Goal: Information Seeking & Learning: Learn about a topic

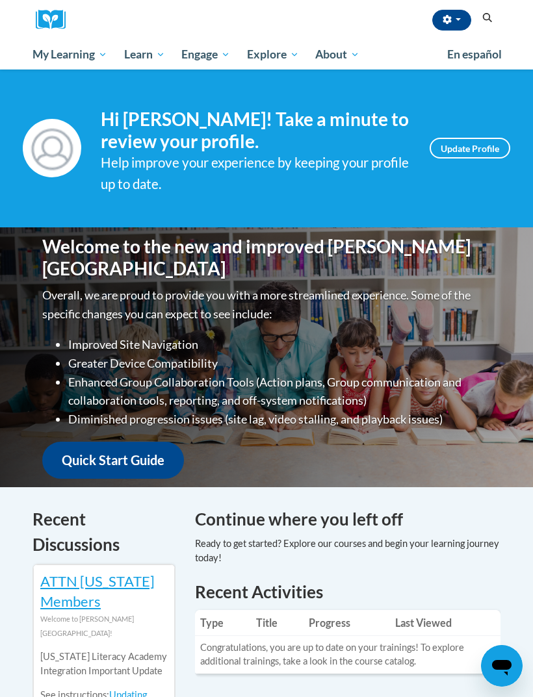
click at [454, 24] on button "button" at bounding box center [451, 20] width 39 height 21
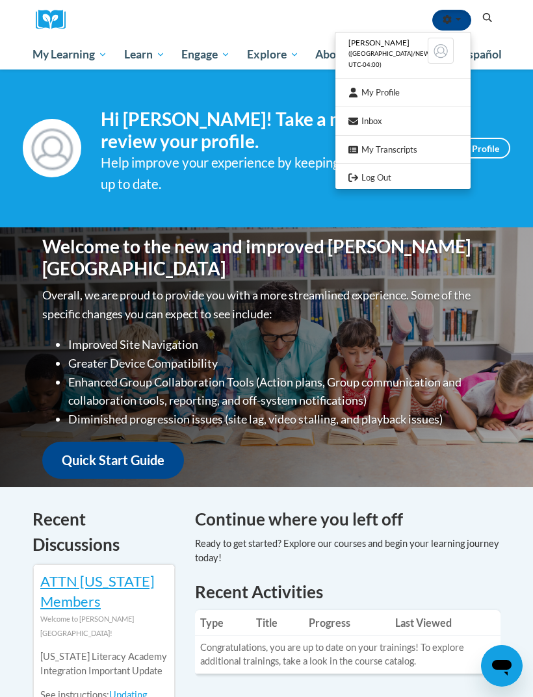
click at [528, 45] on div at bounding box center [266, 348] width 533 height 697
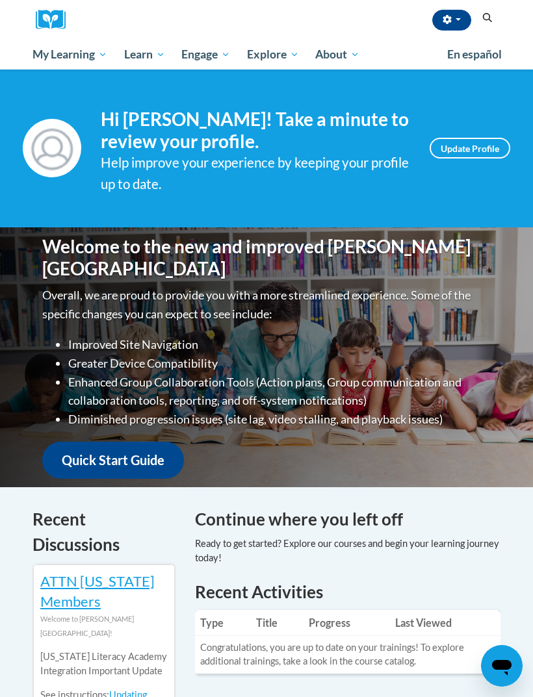
click at [459, 20] on span "button" at bounding box center [458, 19] width 5 height 3
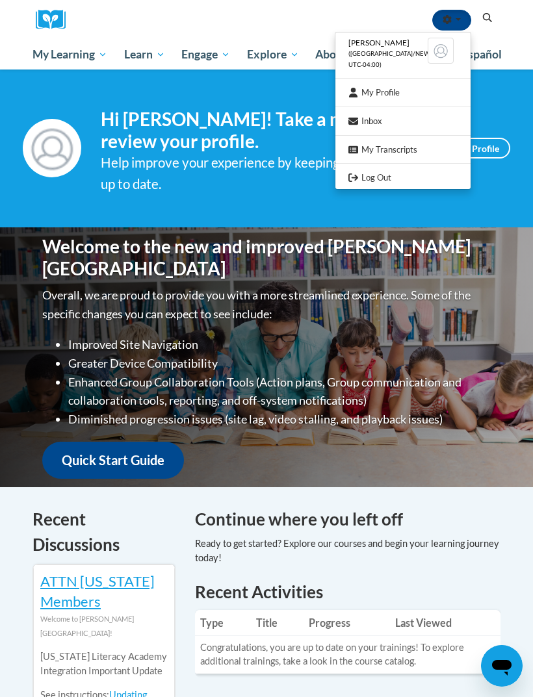
click at [491, 22] on div at bounding box center [266, 348] width 533 height 697
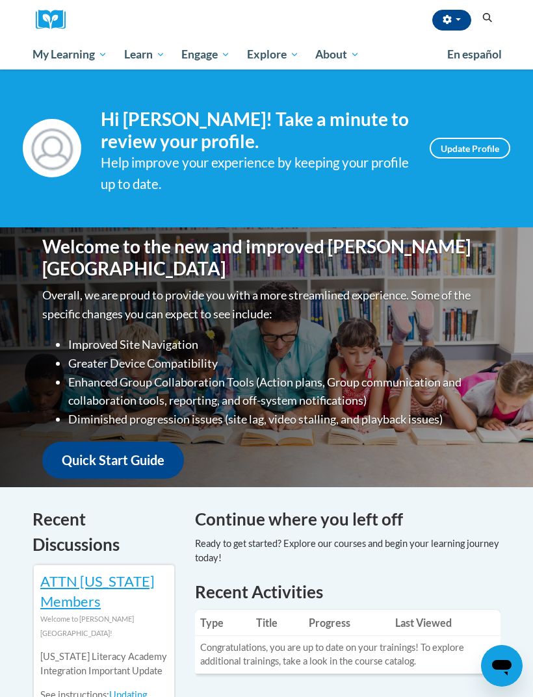
click at [482, 19] on icon "Search" at bounding box center [488, 18] width 12 height 10
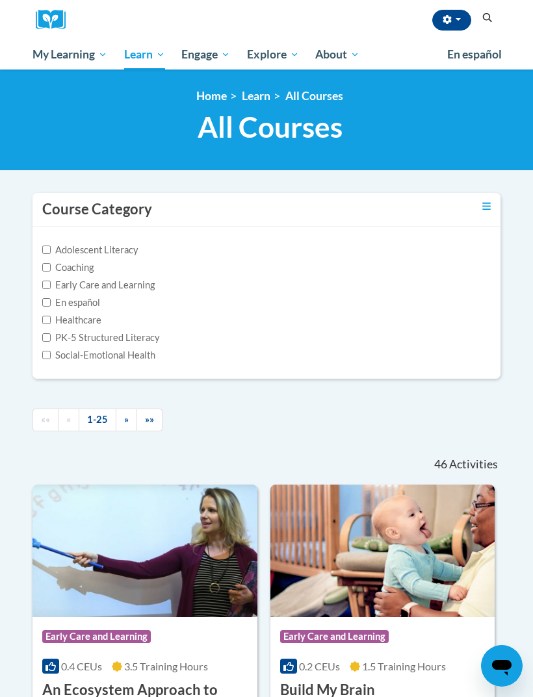
click at [0, 0] on span "My Course Progress" at bounding box center [0, 0] width 0 height 0
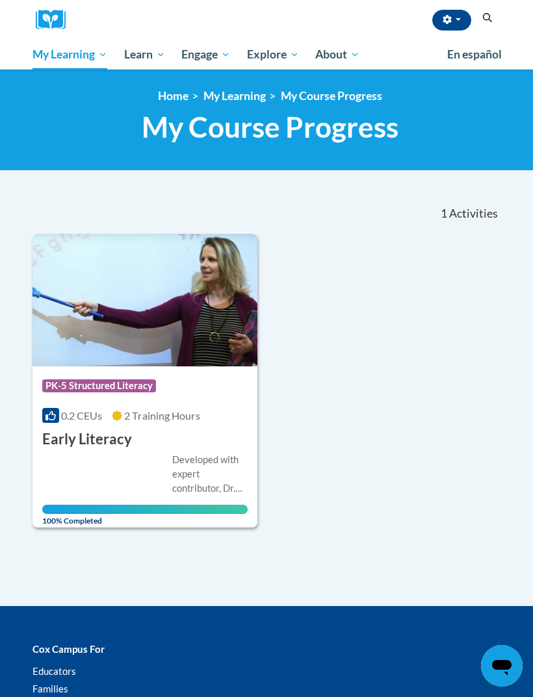
click at [0, 0] on span "All Courses" at bounding box center [0, 0] width 0 height 0
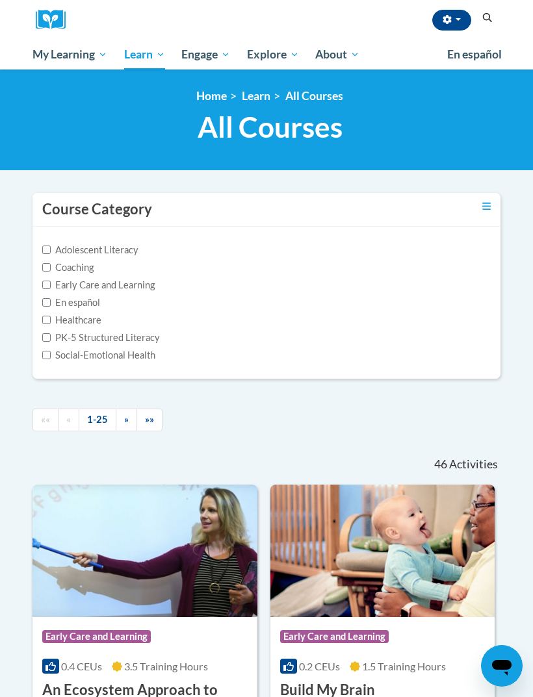
click at [44, 287] on input "Early Care and Learning" at bounding box center [46, 285] width 8 height 8
checkbox input "true"
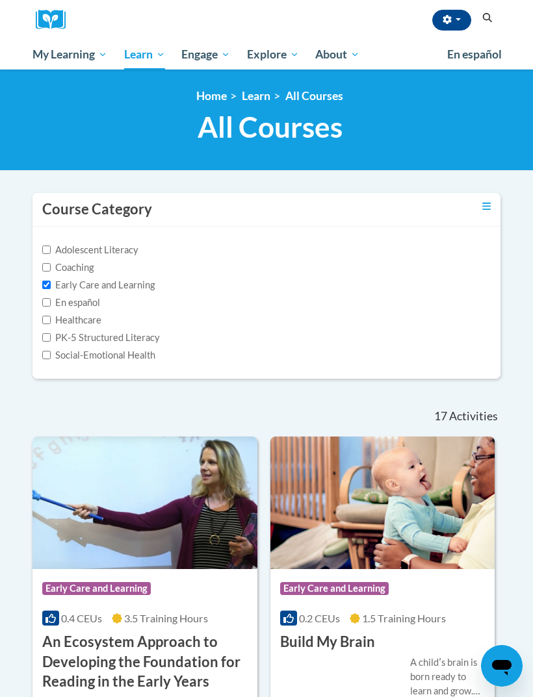
click at [485, 211] on link "Toggle collapse" at bounding box center [486, 207] width 8 height 14
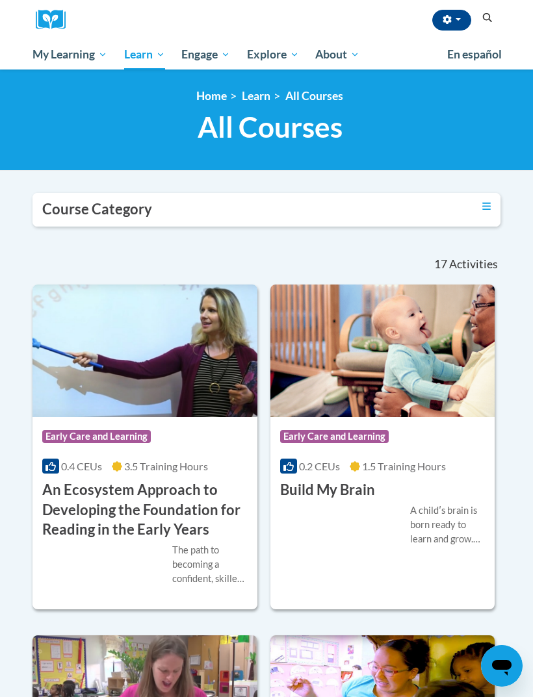
click at [482, 212] on link "Toggle collapse" at bounding box center [486, 207] width 8 height 14
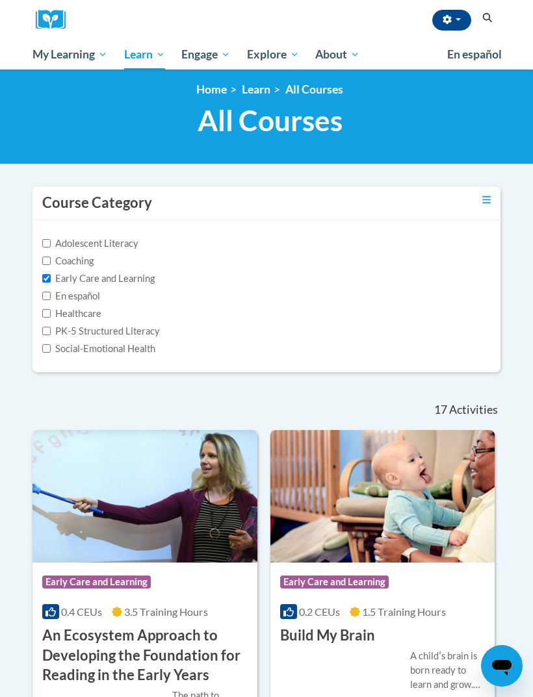
scroll to position [13, 0]
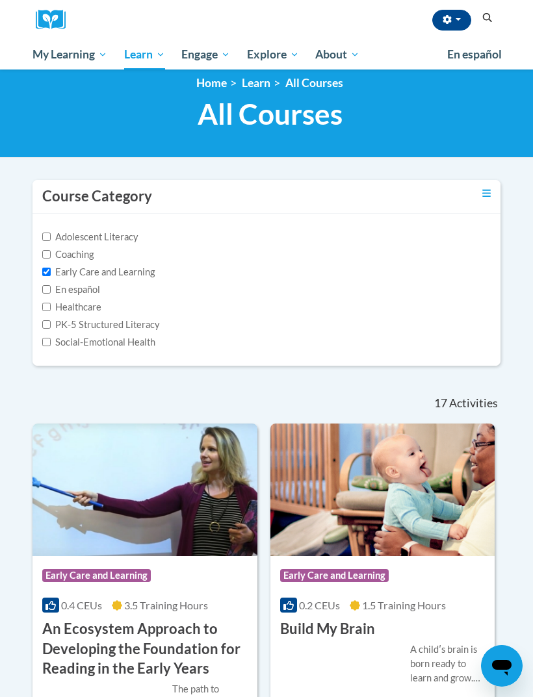
click at [51, 5] on div at bounding box center [55, 20] width 39 height 40
click at [47, 19] on img at bounding box center [55, 20] width 39 height 20
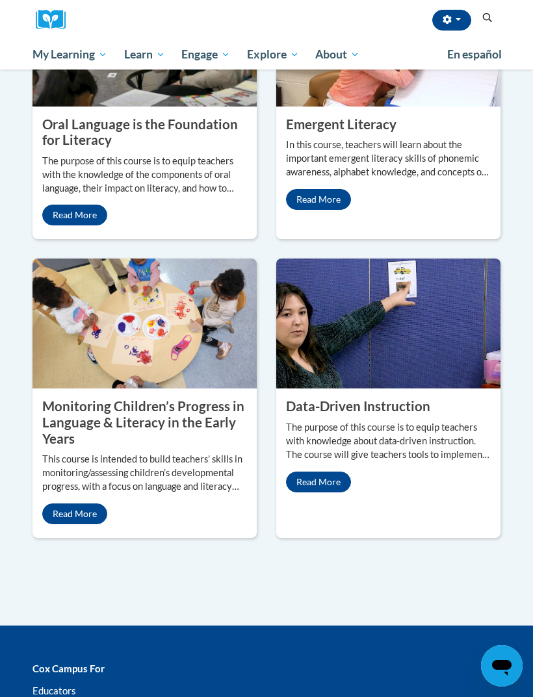
scroll to position [1560, 0]
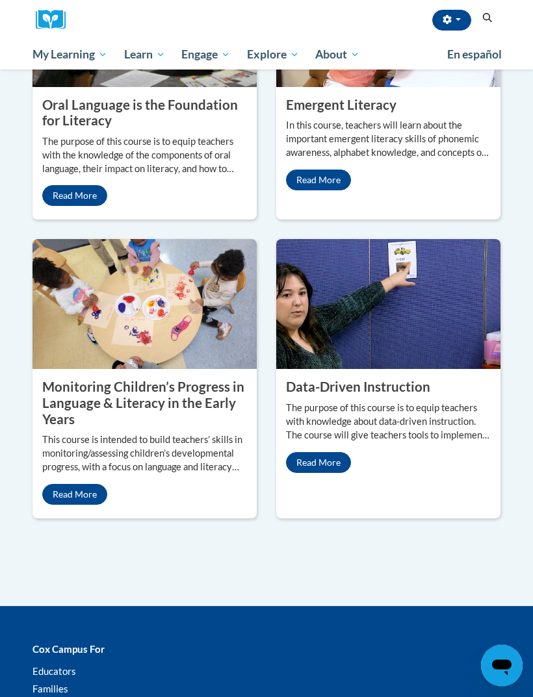
click at [508, 383] on div "Data-Driven Instruction The purpose of this course is to equip teachers with kn…" at bounding box center [388, 379] width 244 height 279
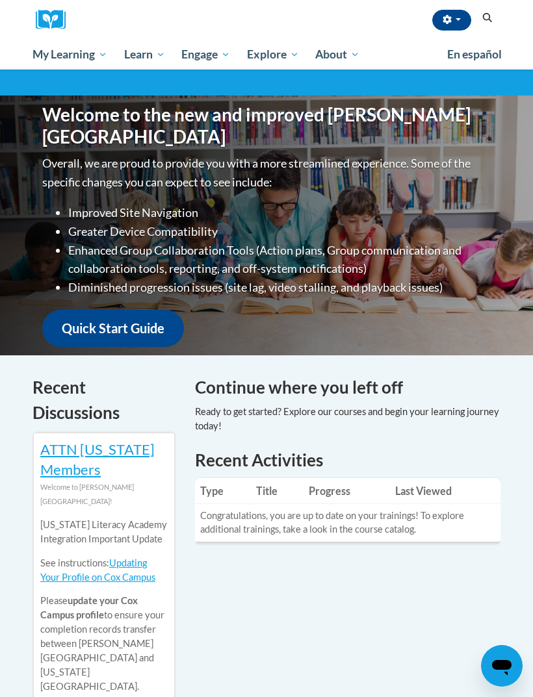
scroll to position [131, 0]
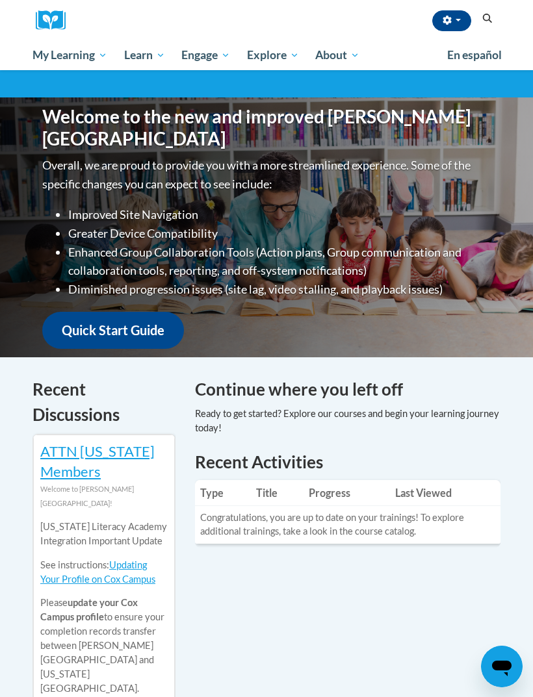
click at [484, 19] on icon "Search" at bounding box center [488, 18] width 10 height 10
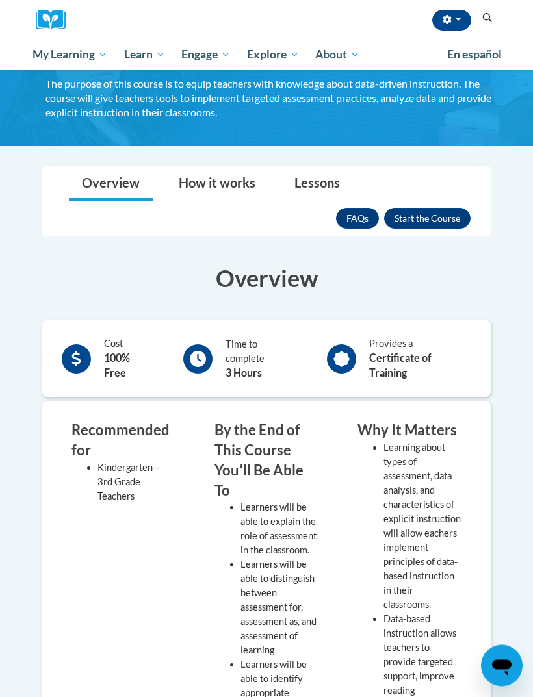
scroll to position [96, 0]
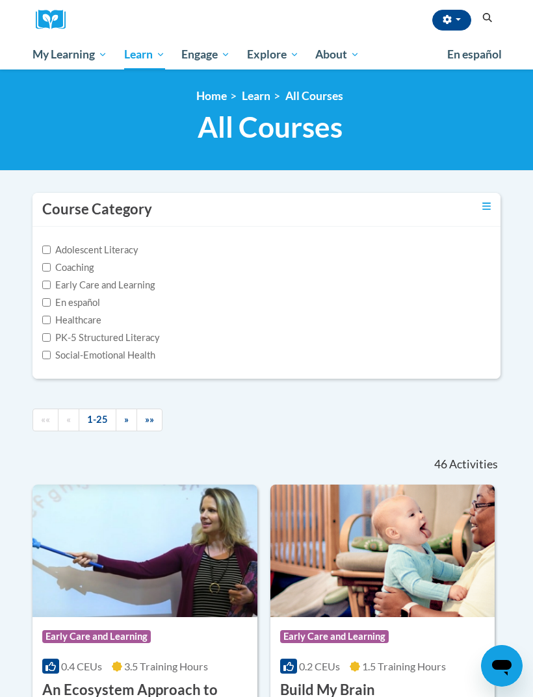
click at [132, 289] on label "Early Care and Learning" at bounding box center [98, 285] width 112 height 14
click at [51, 289] on input "Early Care and Learning" at bounding box center [46, 285] width 8 height 8
checkbox input "true"
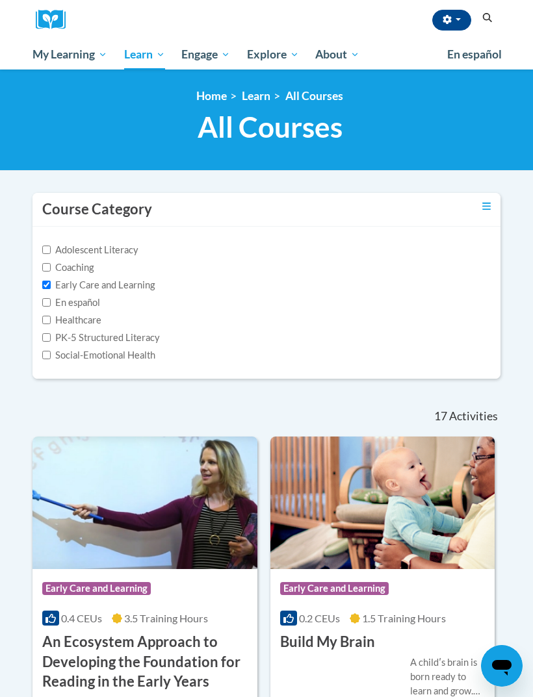
click at [459, 23] on button "button" at bounding box center [451, 20] width 39 height 21
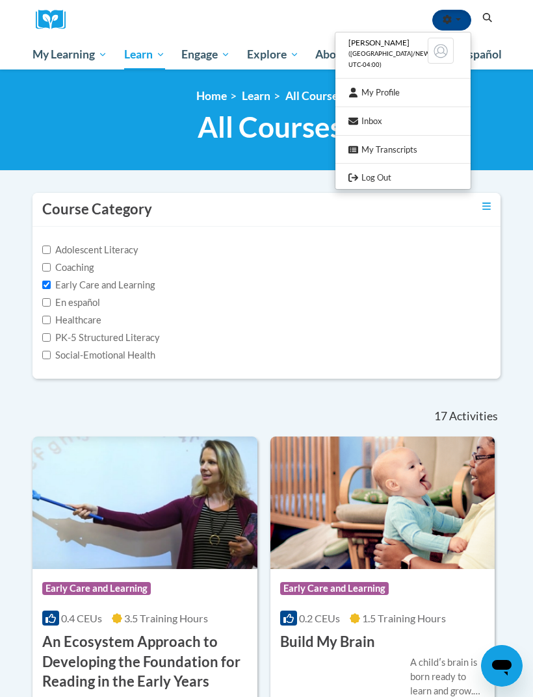
click at [400, 51] on span "([GEOGRAPHIC_DATA]/New_York UTC-04:00)" at bounding box center [398, 59] width 101 height 18
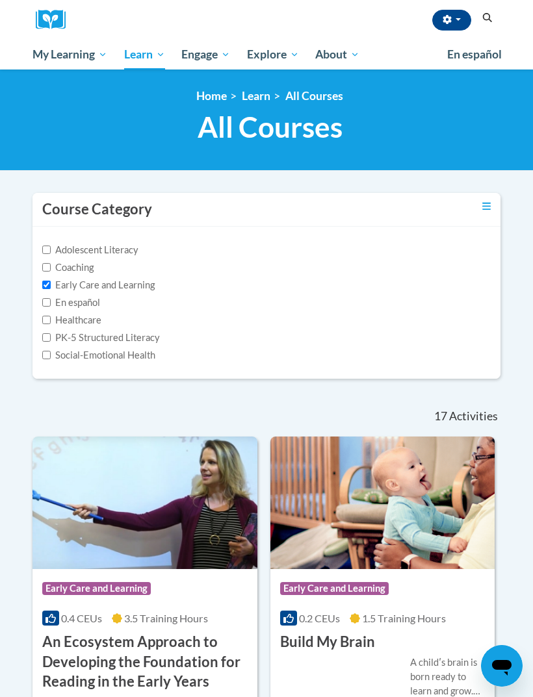
click at [0, 0] on span "My Course Progress" at bounding box center [0, 0] width 0 height 0
click at [47, 248] on input "Adolescent Literacy" at bounding box center [46, 250] width 8 height 8
checkbox input "true"
click at [483, 207] on icon "Toggle collapse" at bounding box center [486, 206] width 8 height 10
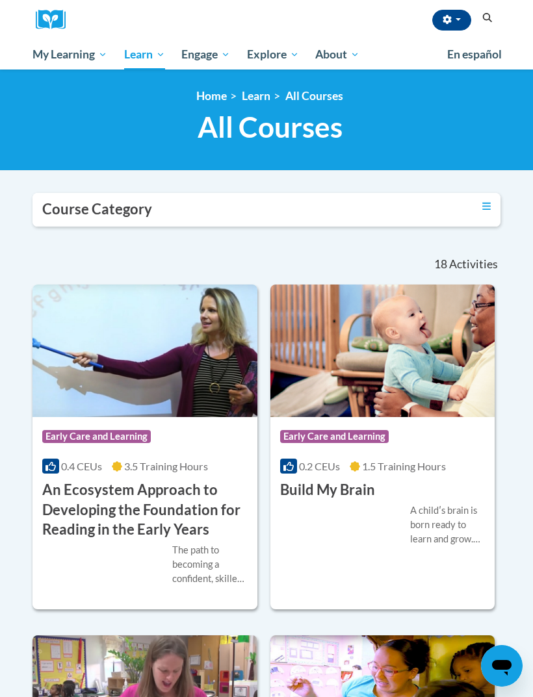
click at [490, 206] on icon "Toggle collapse" at bounding box center [486, 206] width 8 height 7
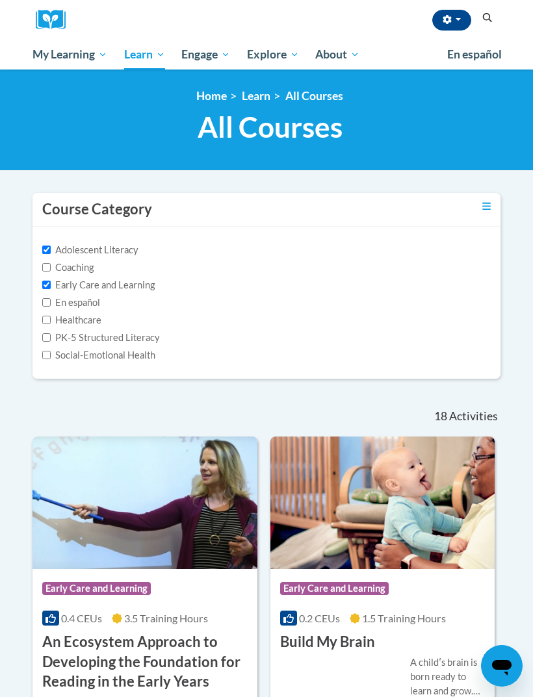
click at [456, 18] on span "button" at bounding box center [458, 19] width 5 height 3
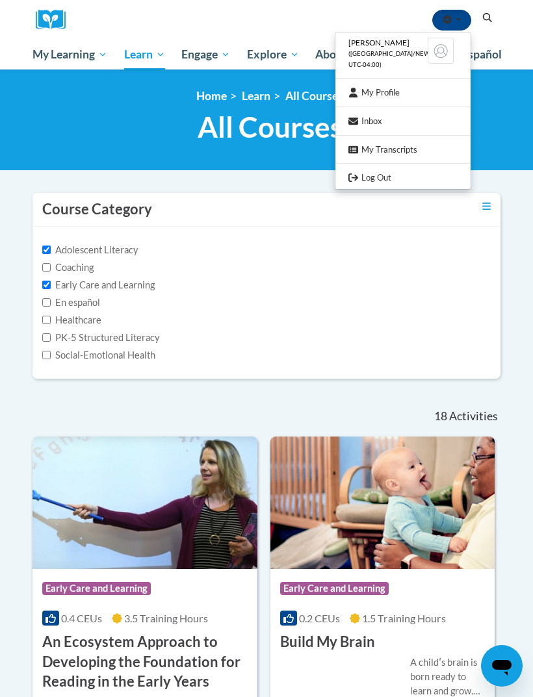
click at [388, 40] on span "[PERSON_NAME]" at bounding box center [378, 43] width 61 height 10
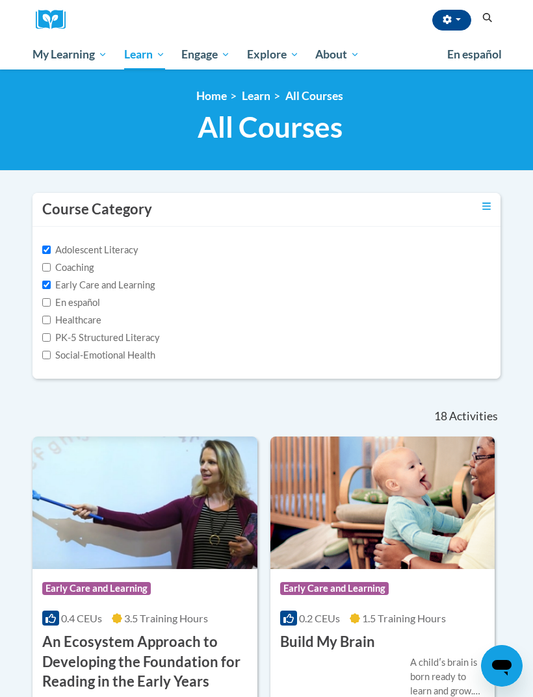
click at [458, 22] on button "button" at bounding box center [451, 20] width 39 height 21
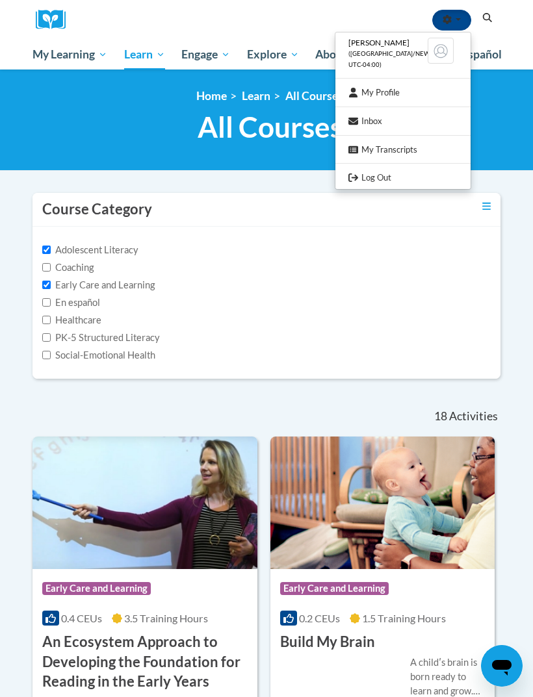
click at [387, 89] on link "My Profile" at bounding box center [402, 92] width 135 height 16
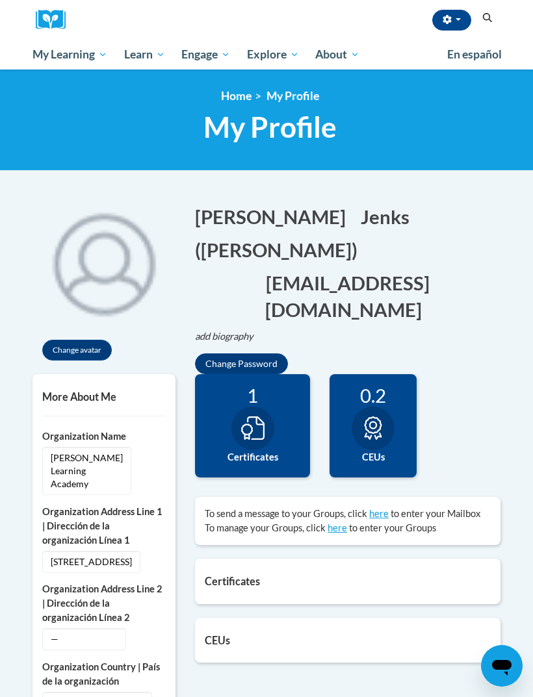
click at [0, 0] on span "My Course Progress" at bounding box center [0, 0] width 0 height 0
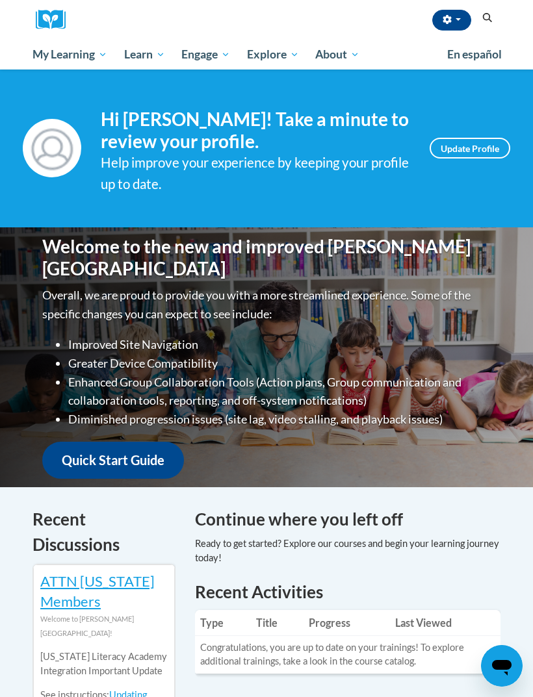
click at [0, 0] on link "Lectures & Webinars" at bounding box center [0, 0] width 0 height 0
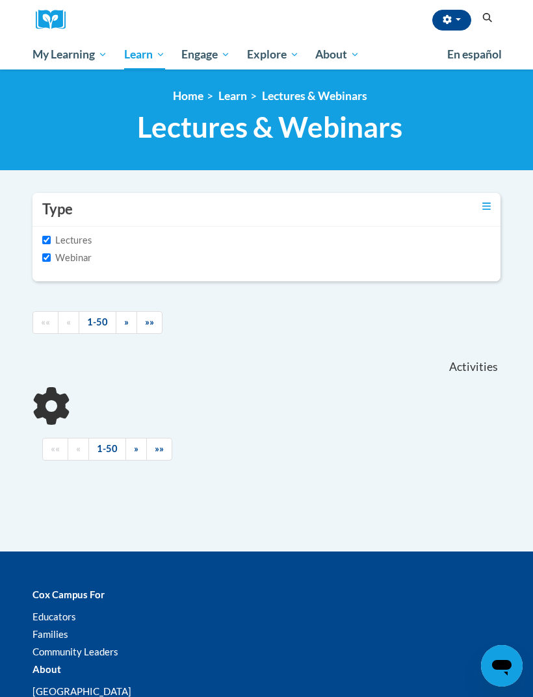
click at [0, 0] on span "All Courses" at bounding box center [0, 0] width 0 height 0
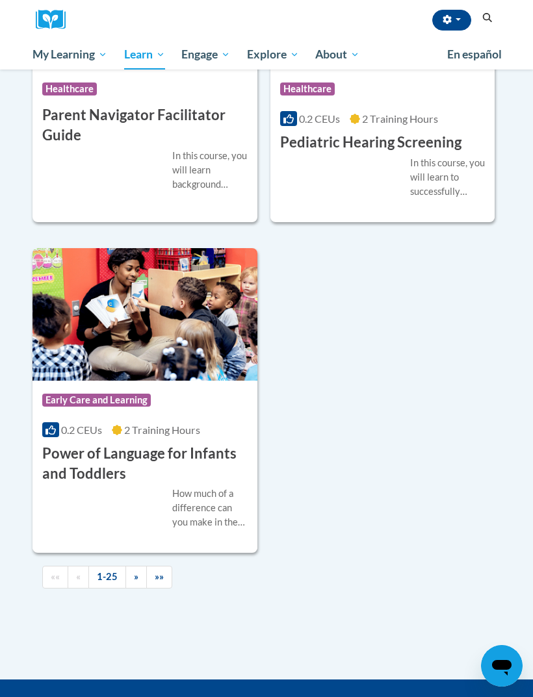
scroll to position [4267, 0]
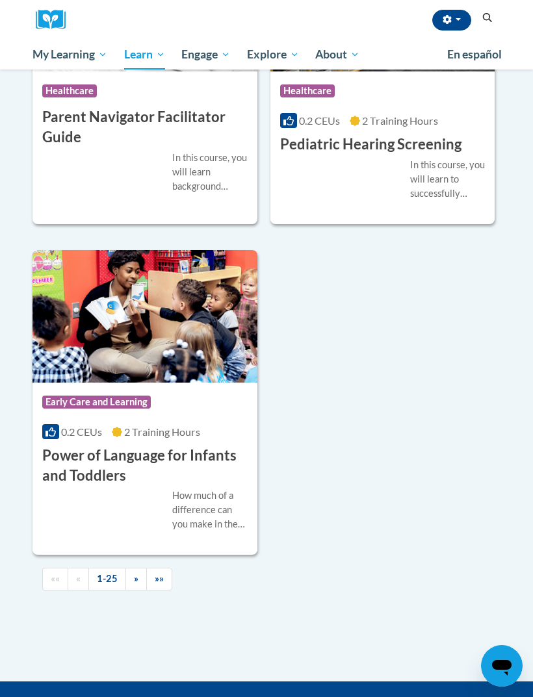
click at [137, 573] on span "»" at bounding box center [136, 578] width 5 height 11
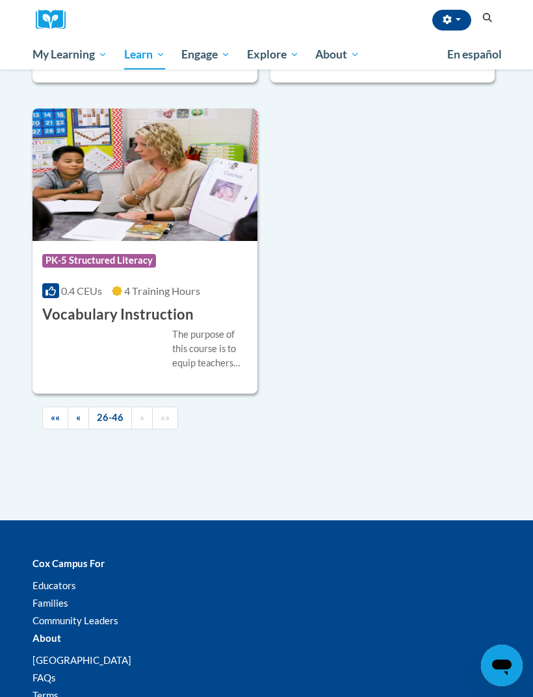
scroll to position [3589, 0]
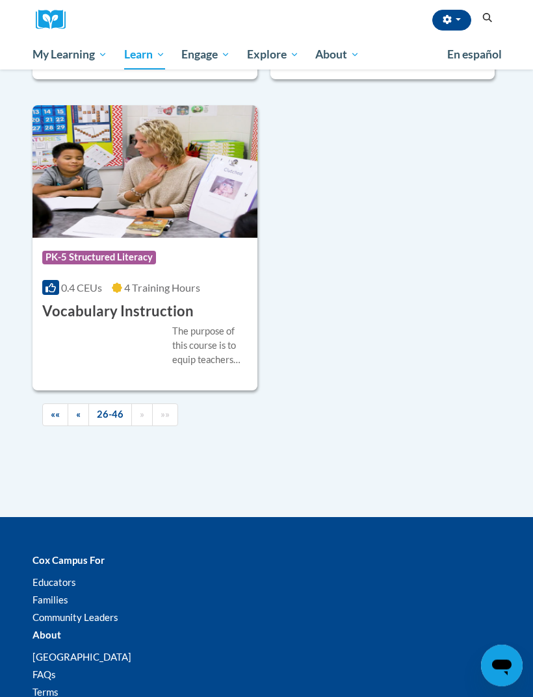
click at [92, 404] on link "26-46" at bounding box center [110, 415] width 44 height 23
click at [83, 407] on link "«" at bounding box center [78, 415] width 21 height 23
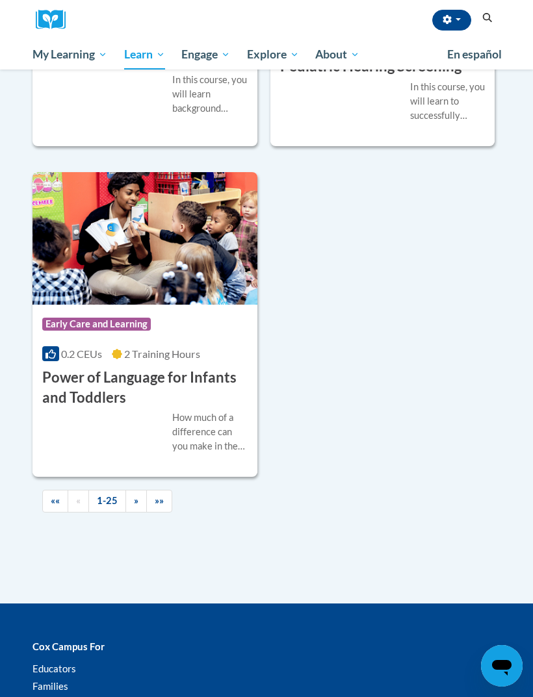
scroll to position [4322, 0]
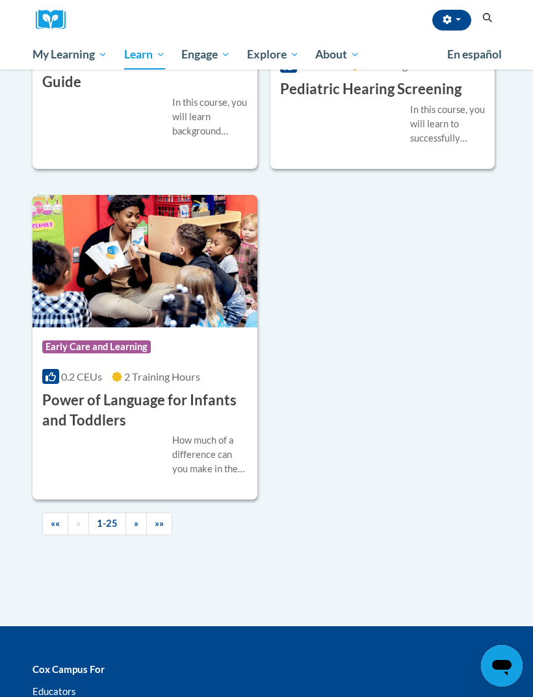
click at [80, 272] on img at bounding box center [144, 261] width 225 height 133
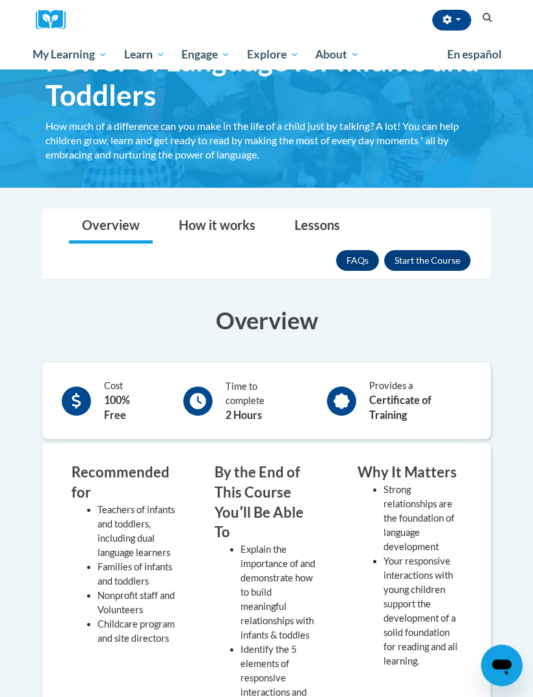
scroll to position [88, 0]
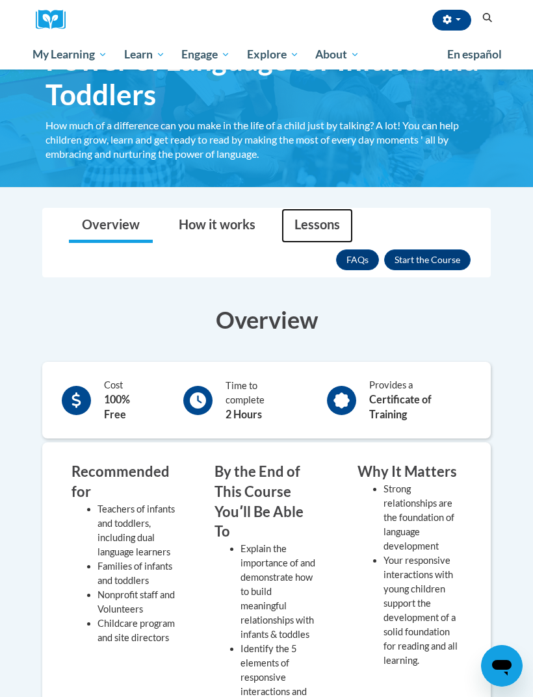
click at [328, 241] on link "Lessons" at bounding box center [316, 226] width 71 height 34
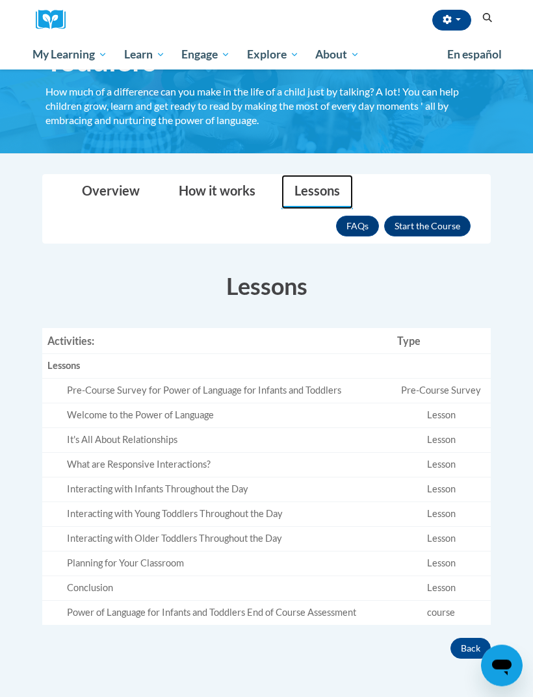
scroll to position [122, 0]
click at [456, 18] on span "button" at bounding box center [458, 19] width 5 height 3
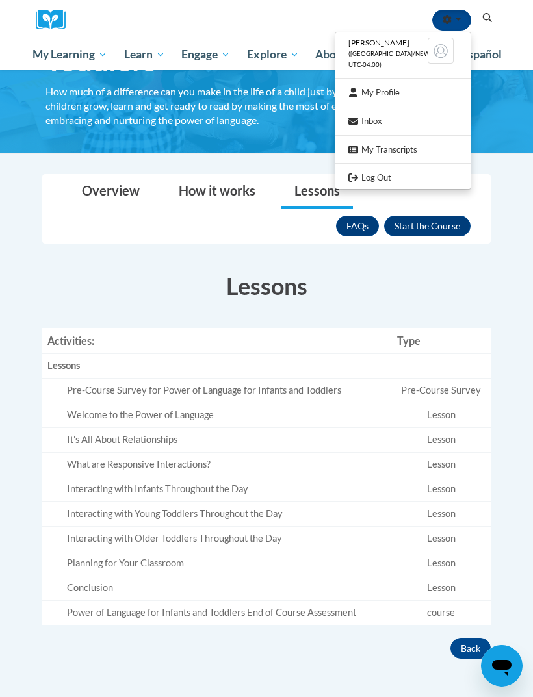
click at [447, 45] on img at bounding box center [441, 51] width 26 height 26
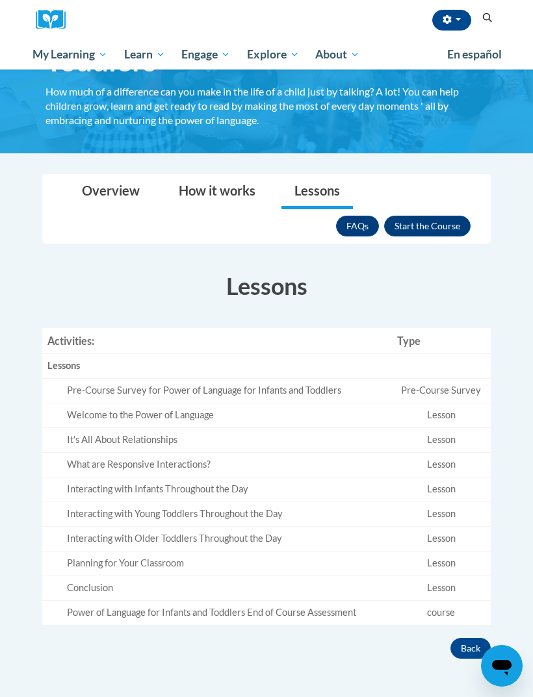
click at [457, 21] on button "button" at bounding box center [451, 20] width 39 height 21
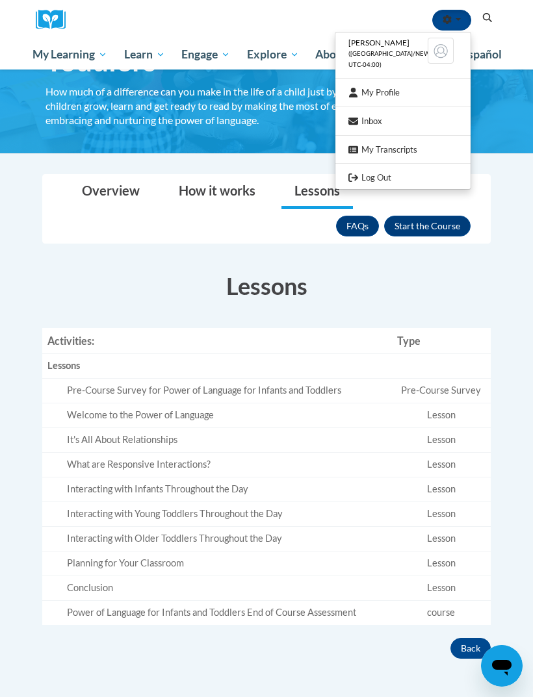
click at [397, 175] on link "Log Out" at bounding box center [402, 178] width 135 height 16
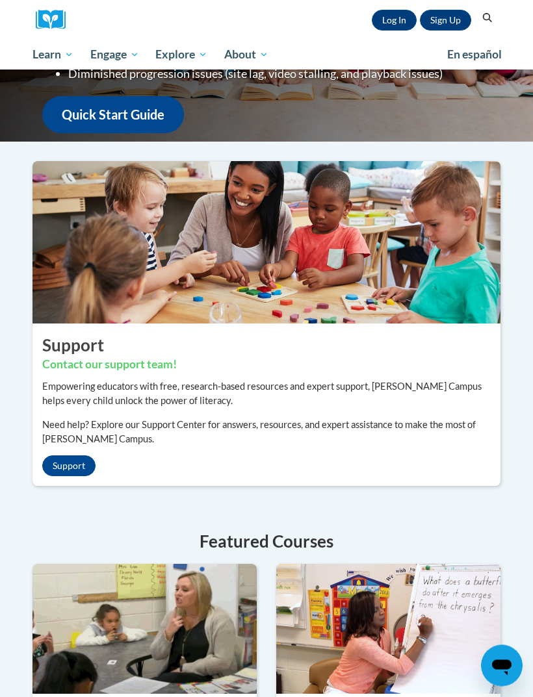
scroll to position [188, 0]
click at [394, 23] on link "Log In" at bounding box center [394, 20] width 45 height 21
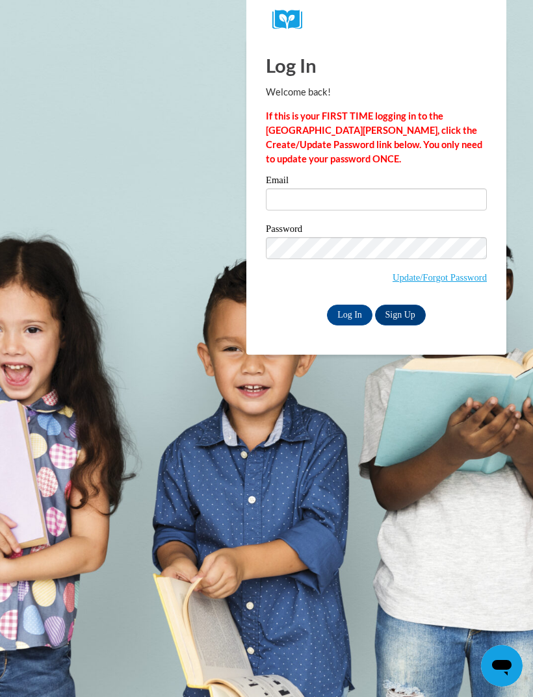
click at [354, 196] on input "Email" at bounding box center [376, 199] width 221 height 22
type input "[EMAIL_ADDRESS][DOMAIN_NAME]"
click at [353, 314] on input "Log In" at bounding box center [349, 315] width 45 height 21
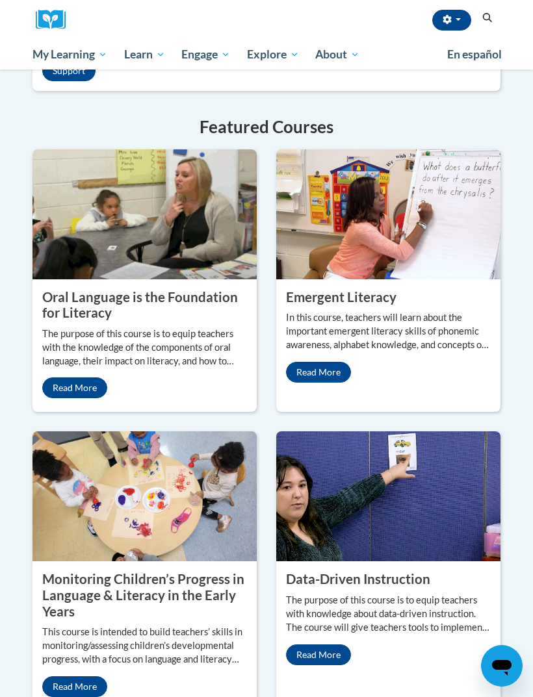
scroll to position [1368, 0]
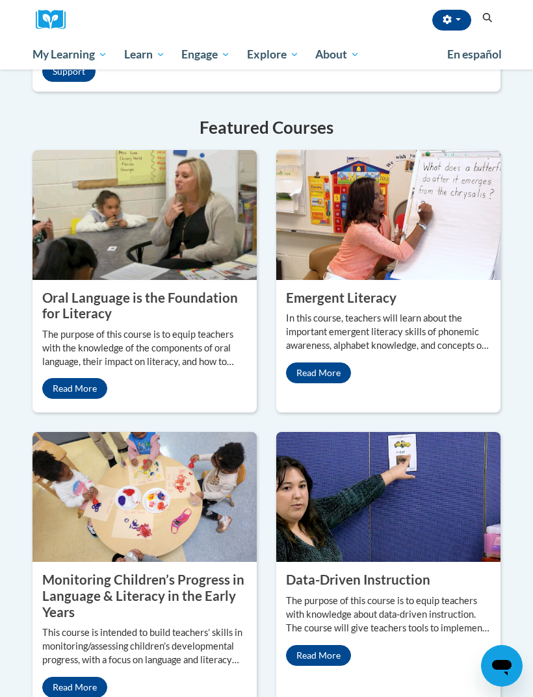
click at [89, 399] on link "Read More" at bounding box center [74, 388] width 65 height 21
click at [0, 0] on span "All Courses" at bounding box center [0, 0] width 0 height 0
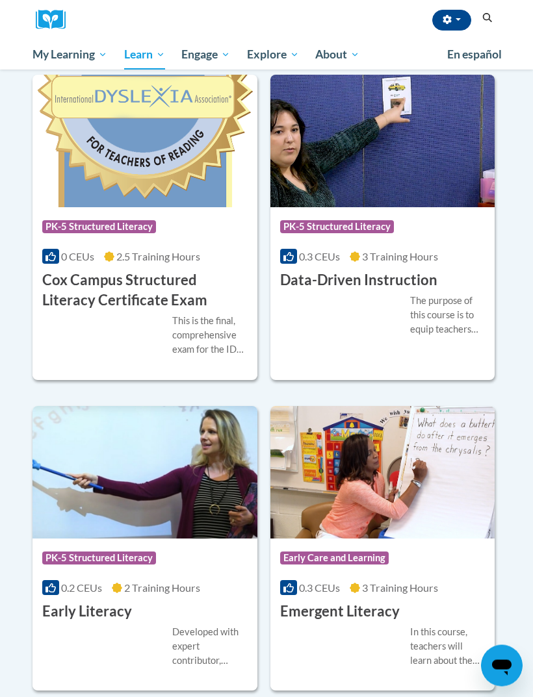
scroll to position [1814, 0]
click at [185, 456] on img at bounding box center [144, 472] width 225 height 133
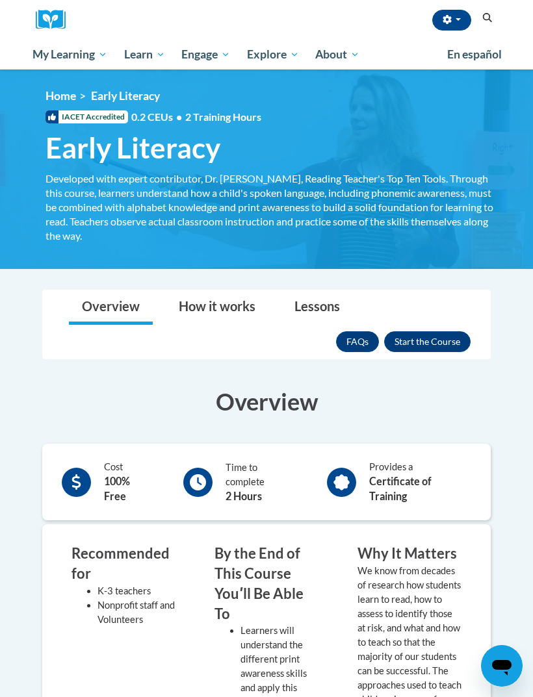
click at [435, 339] on button "Enroll" at bounding box center [427, 341] width 86 height 21
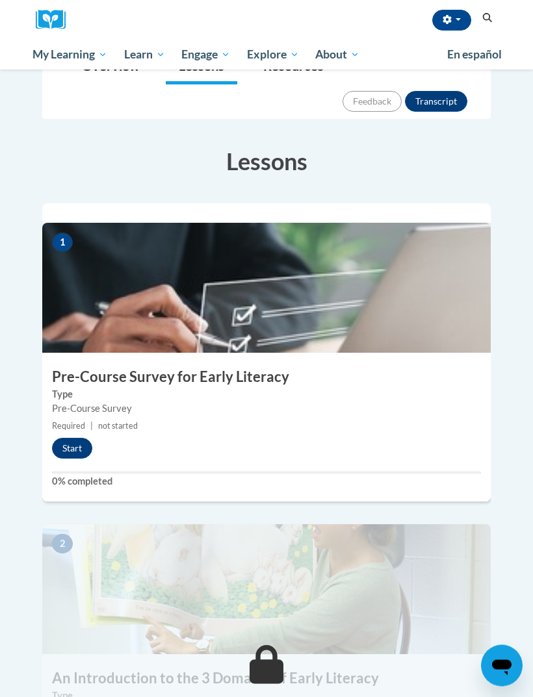
scroll to position [183, 0]
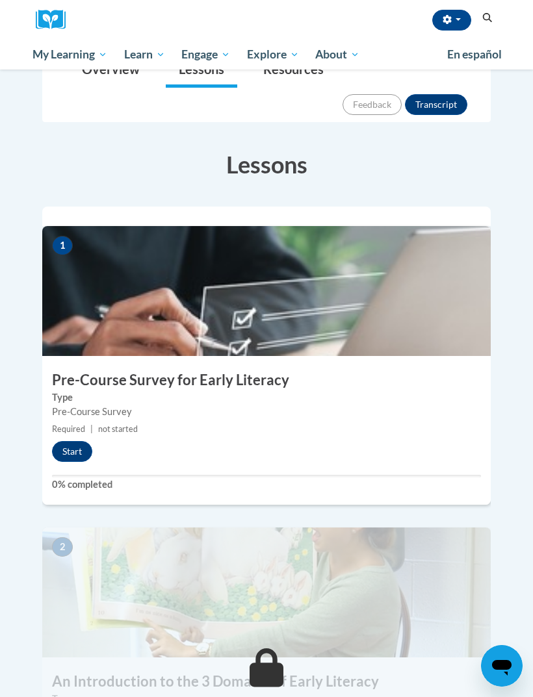
click at [66, 441] on button "Start" at bounding box center [72, 451] width 40 height 21
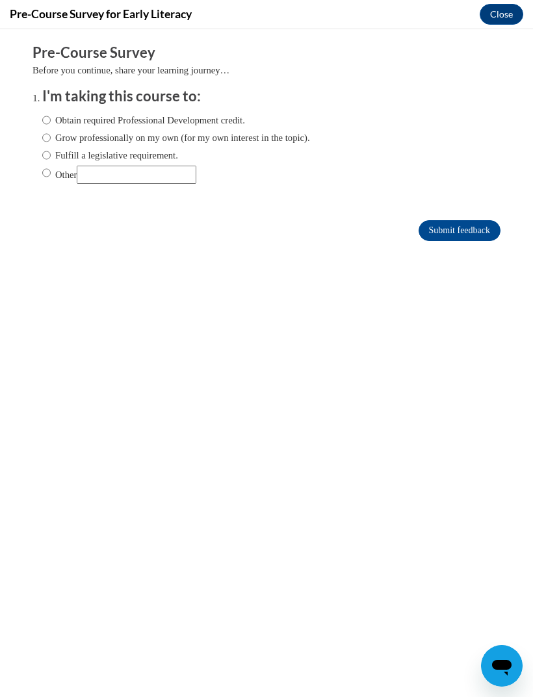
scroll to position [0, 0]
click at [197, 120] on label "Obtain required Professional Development credit." at bounding box center [143, 120] width 203 height 14
click at [51, 120] on input "Obtain required Professional Development credit." at bounding box center [46, 120] width 8 height 14
radio input "true"
click at [458, 231] on input "Submit feedback" at bounding box center [460, 230] width 82 height 21
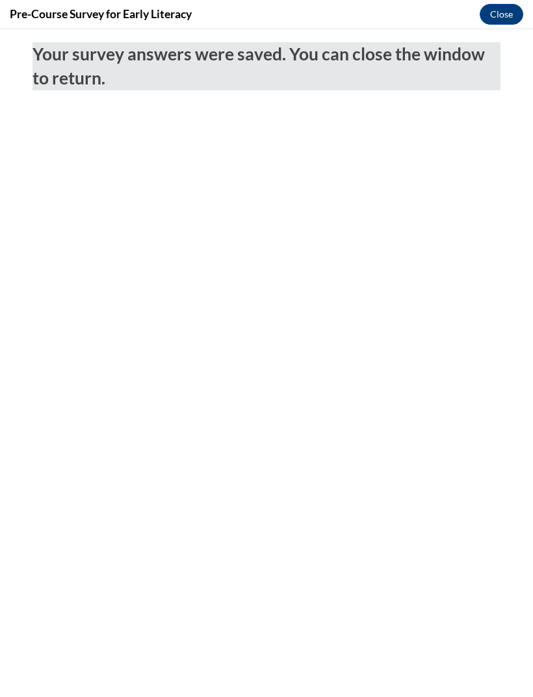
click at [498, 21] on button "Close" at bounding box center [502, 14] width 44 height 21
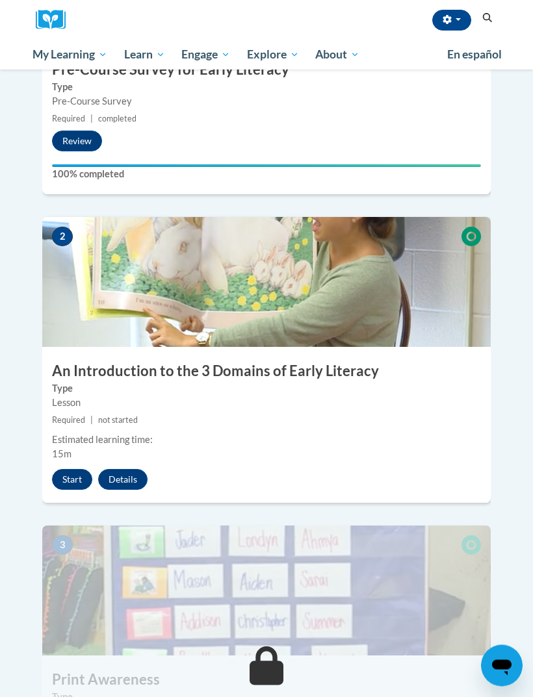
scroll to position [494, 0]
click at [73, 469] on button "Start" at bounding box center [72, 479] width 40 height 21
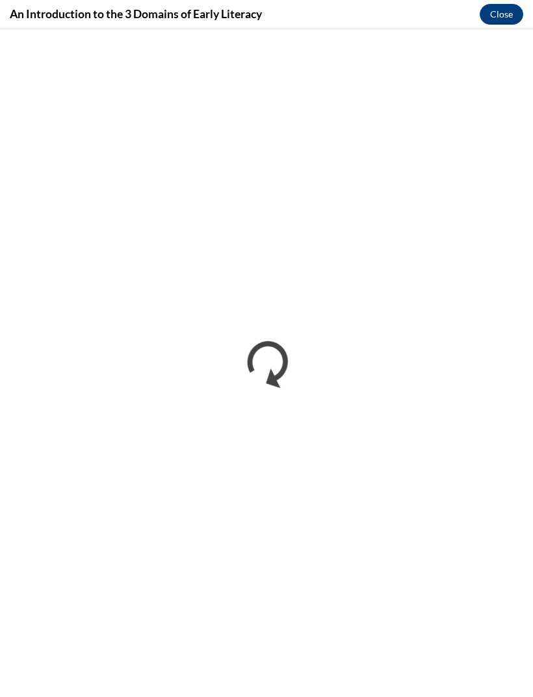
scroll to position [0, 0]
